Goal: Check status

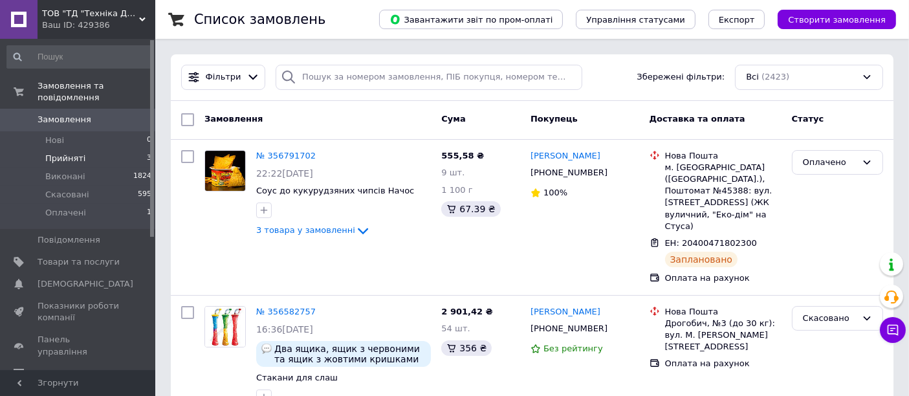
click at [60, 153] on span "Прийняті" at bounding box center [65, 159] width 40 height 12
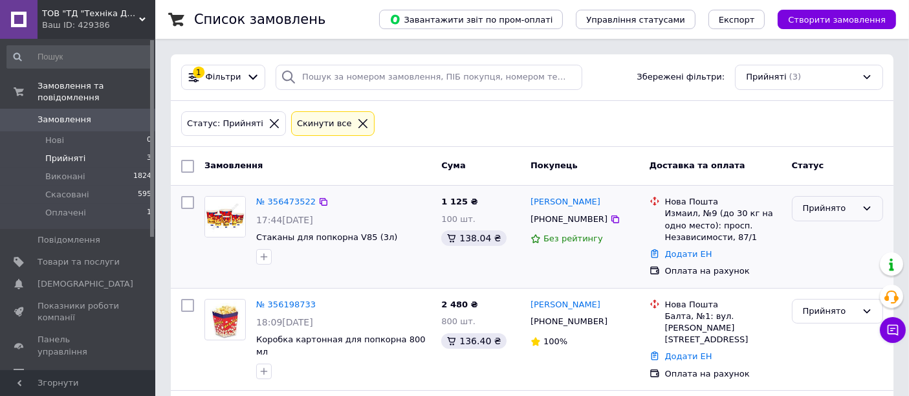
click at [870, 203] on icon at bounding box center [866, 208] width 10 height 10
click at [829, 284] on li "Оплачено" at bounding box center [837, 283] width 90 height 24
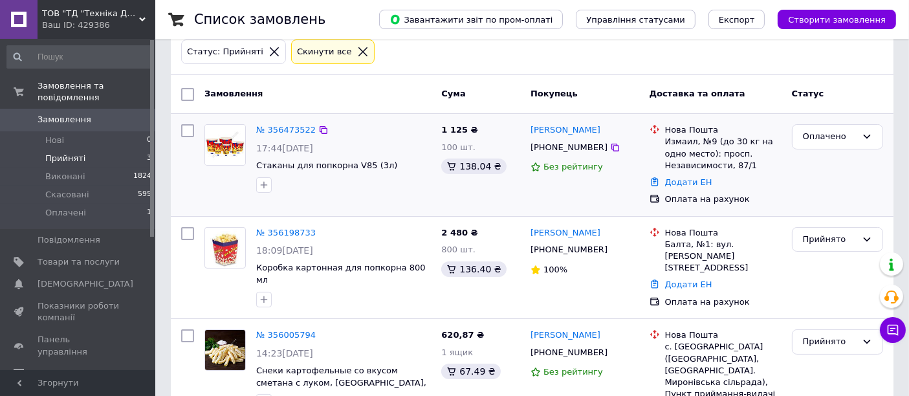
scroll to position [122, 0]
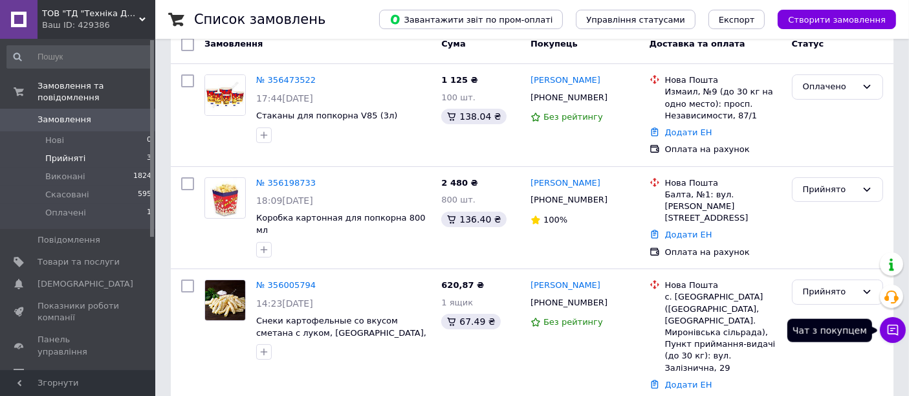
click at [894, 335] on icon at bounding box center [892, 329] width 13 height 13
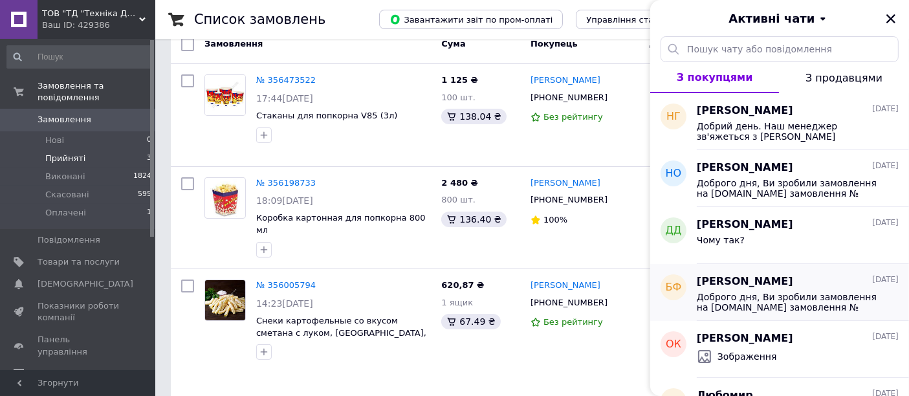
click at [798, 294] on span "Доброго дня, Ви зробили замовлення на [DOMAIN_NAME] замовлення № 356005794 Відп…" at bounding box center [788, 302] width 184 height 21
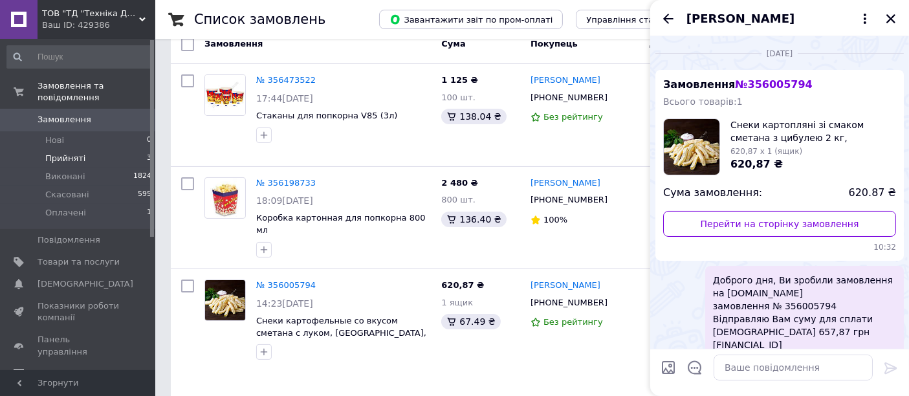
scroll to position [54, 0]
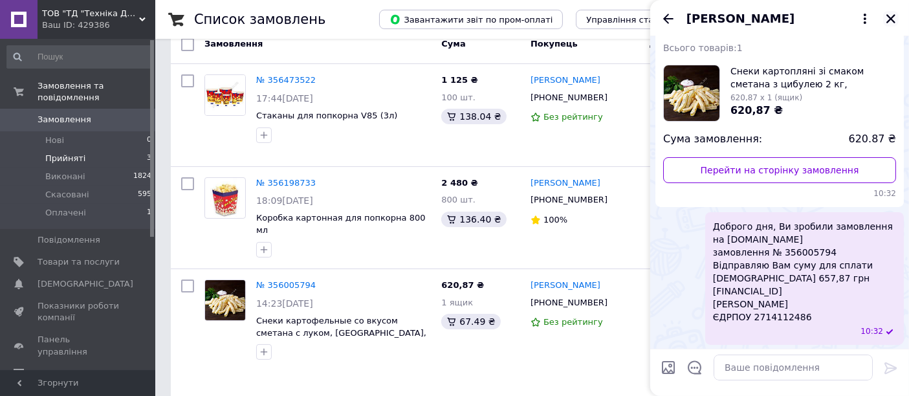
click at [890, 15] on icon "Закрити" at bounding box center [891, 19] width 12 height 12
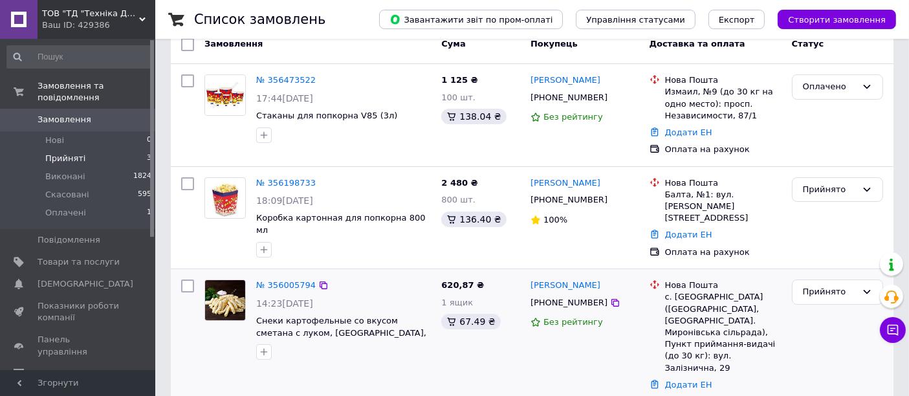
scroll to position [0, 0]
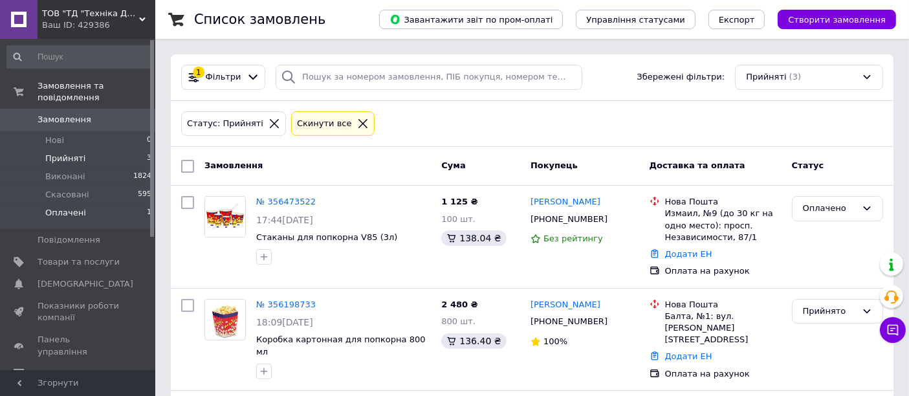
click at [70, 207] on span "Оплачені" at bounding box center [65, 213] width 41 height 12
